Goal: Check status

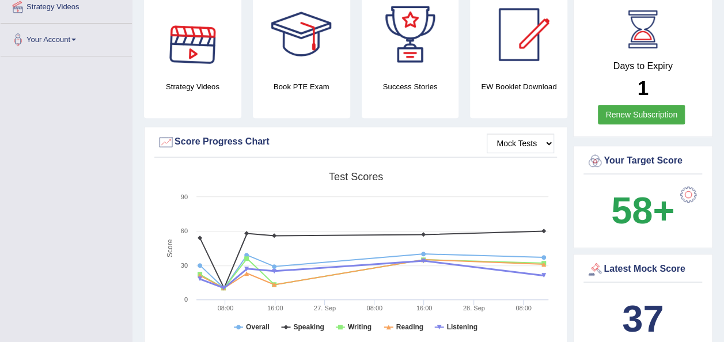
scroll to position [58, 0]
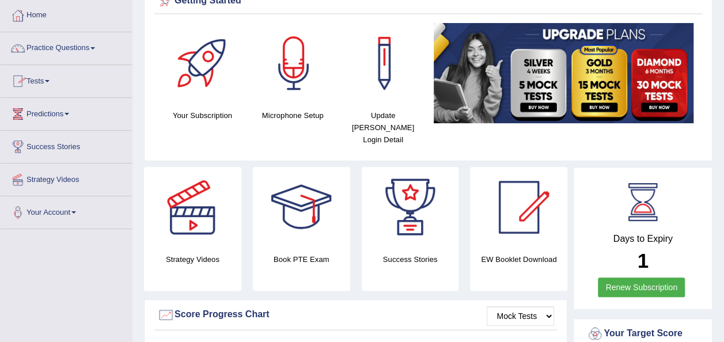
click at [52, 82] on link "Tests" at bounding box center [66, 79] width 131 height 29
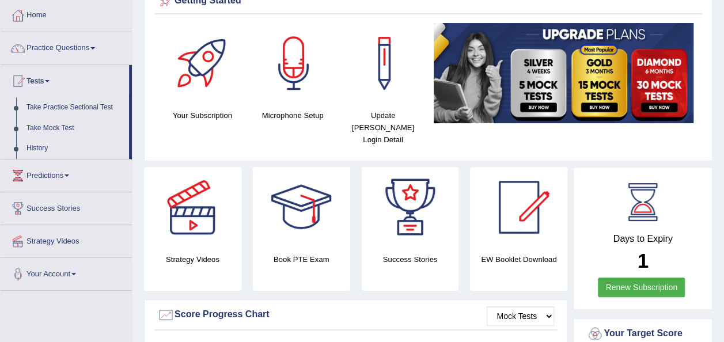
click at [43, 147] on link "History" at bounding box center [75, 148] width 108 height 21
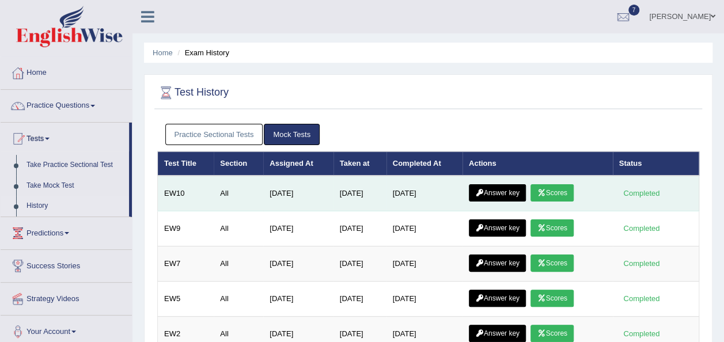
click at [561, 194] on link "Scores" at bounding box center [551, 192] width 43 height 17
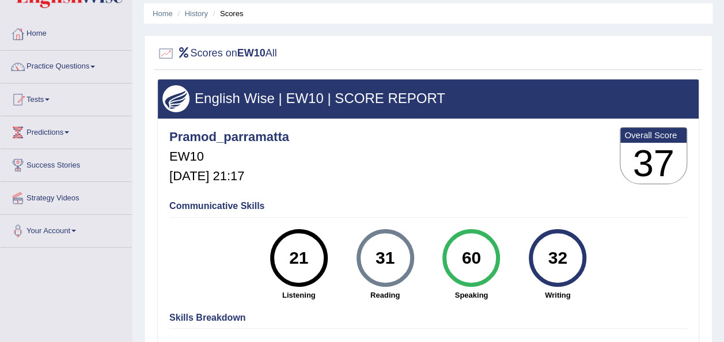
scroll to position [58, 0]
